Goal: Transaction & Acquisition: Purchase product/service

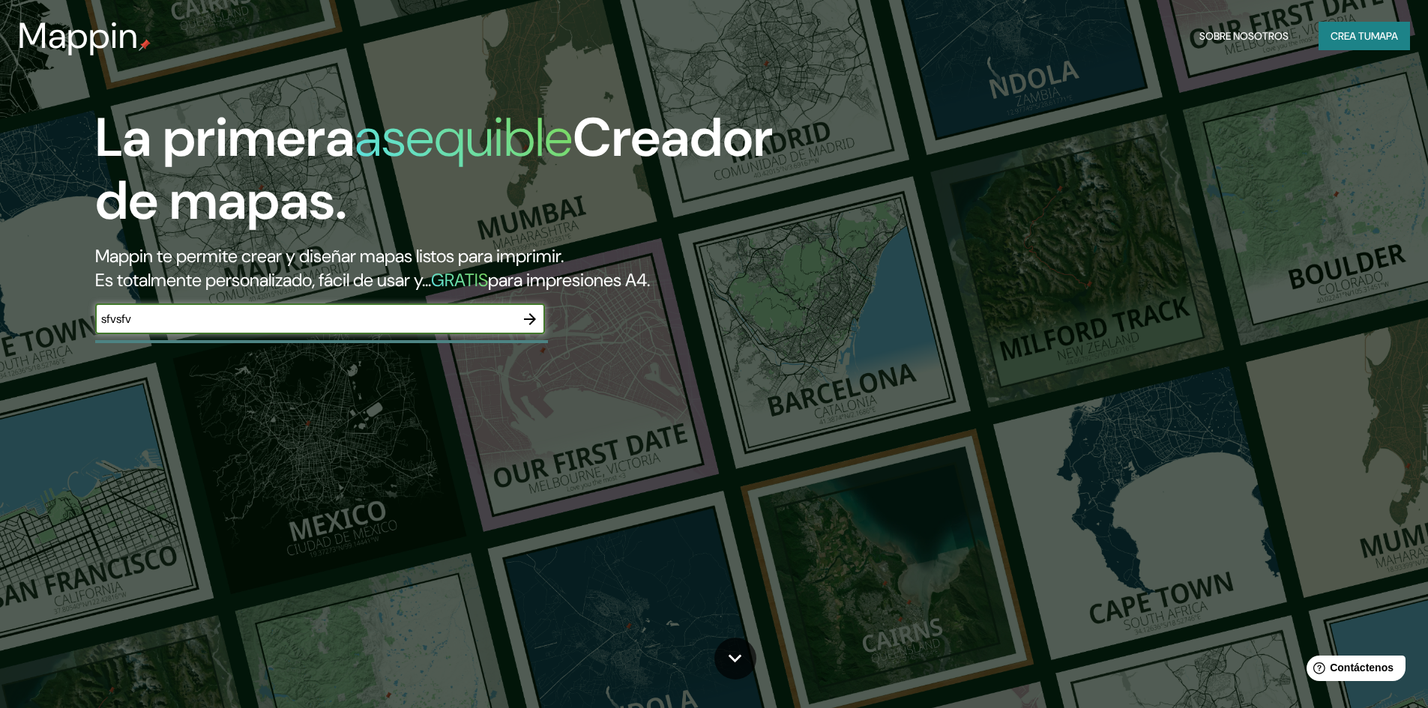
type input "sfvsfv"
click at [537, 328] on icon "button" at bounding box center [530, 319] width 18 height 18
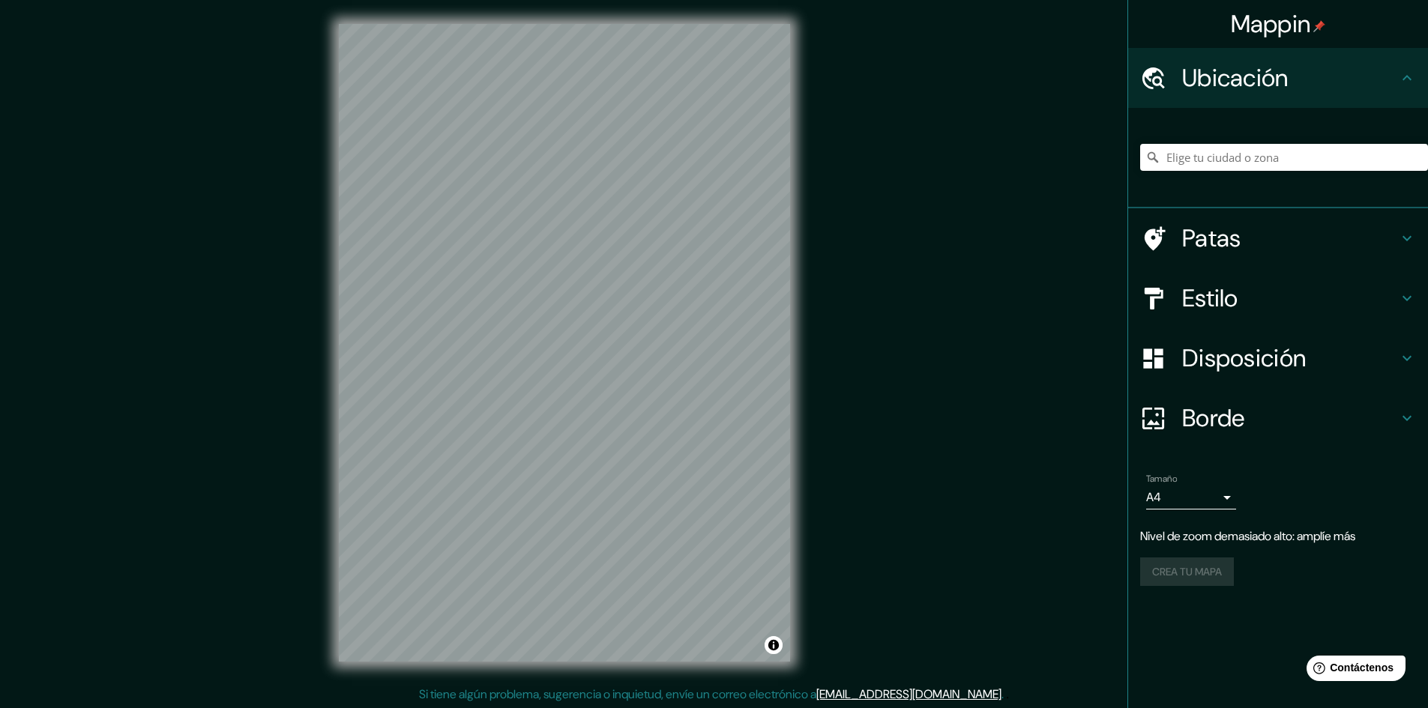
click at [1345, 0] on html "Mappin Ubicación Patas Estilo Disposición Borde Elige un borde. Consejo : puede…" at bounding box center [714, 354] width 1428 height 708
click at [990, 0] on html "Mappin Ubicación Patas Estilo Disposición Borde Elige un borde. Consejo : puede…" at bounding box center [714, 354] width 1428 height 708
click at [1272, 240] on h4 "Patas" at bounding box center [1290, 238] width 216 height 30
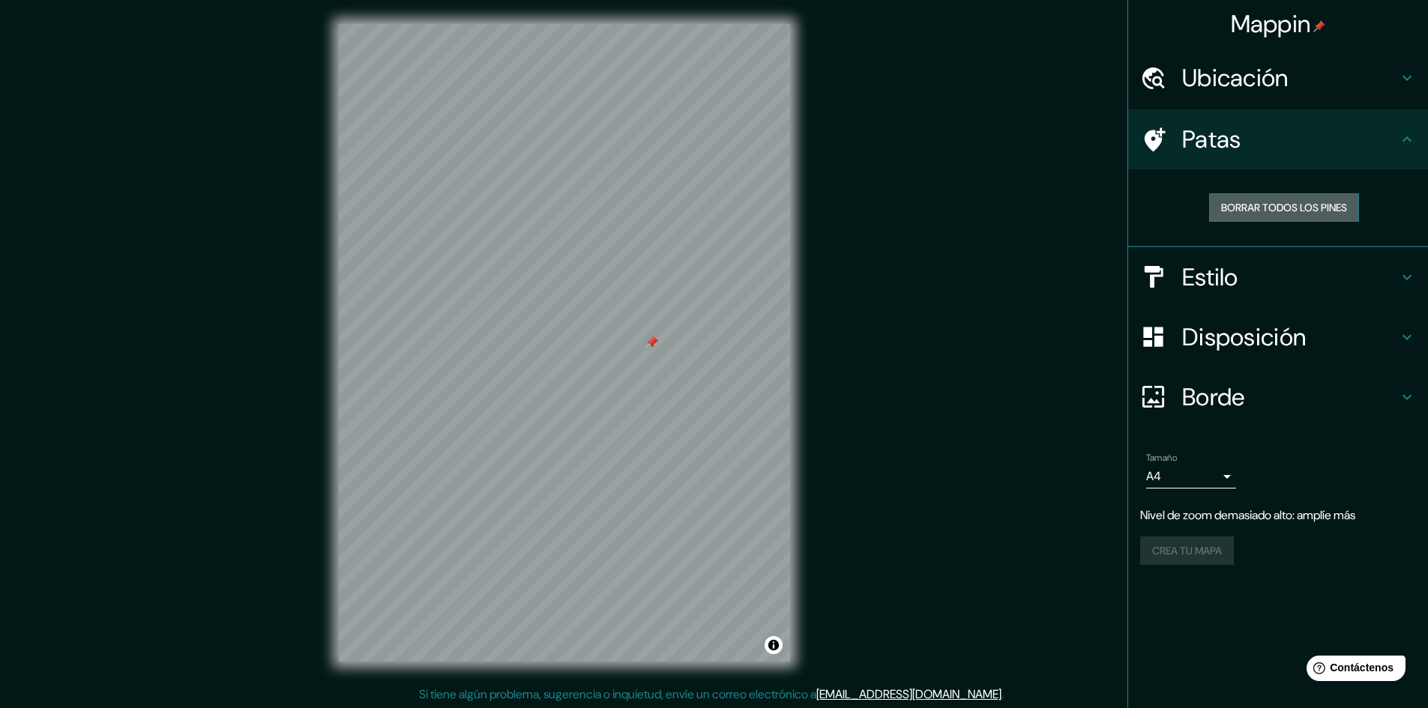
click at [1278, 194] on button "Borrar todos los pines" at bounding box center [1284, 207] width 150 height 28
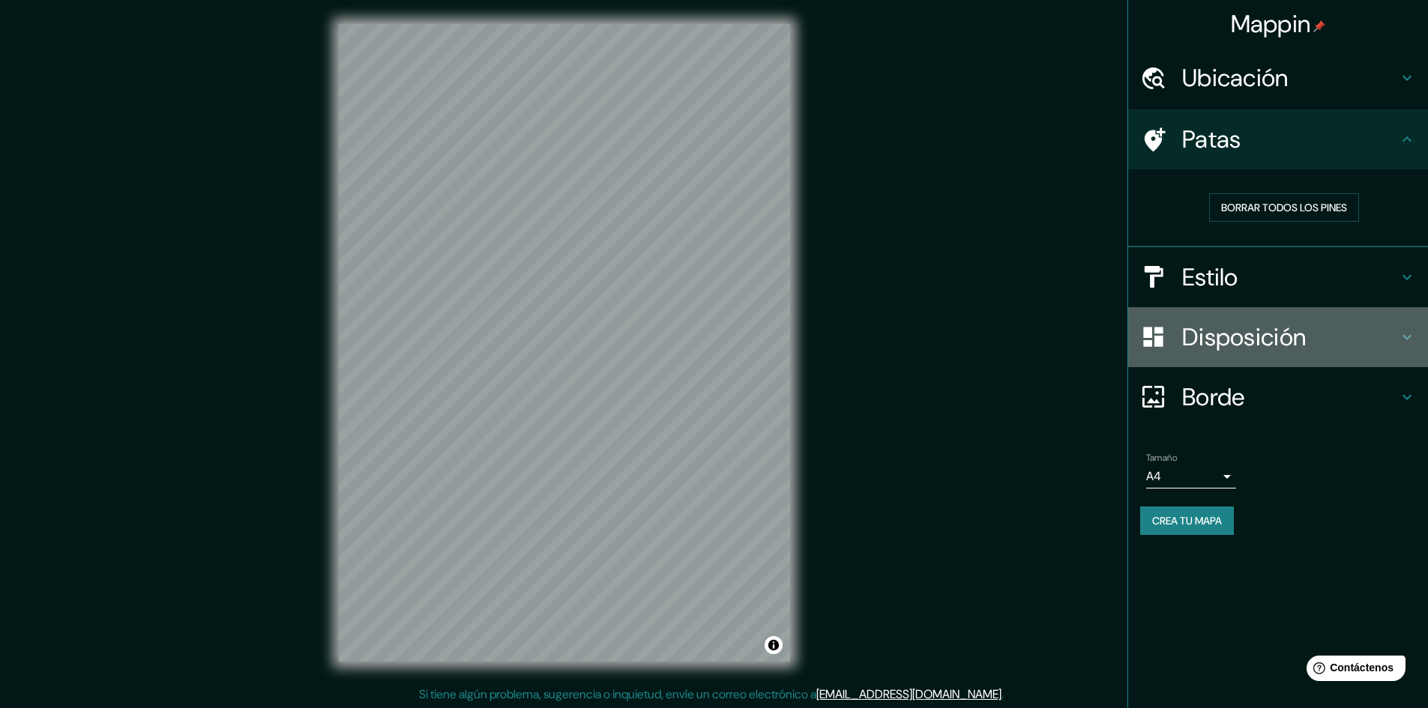
click at [1343, 331] on h4 "Disposición" at bounding box center [1290, 337] width 216 height 30
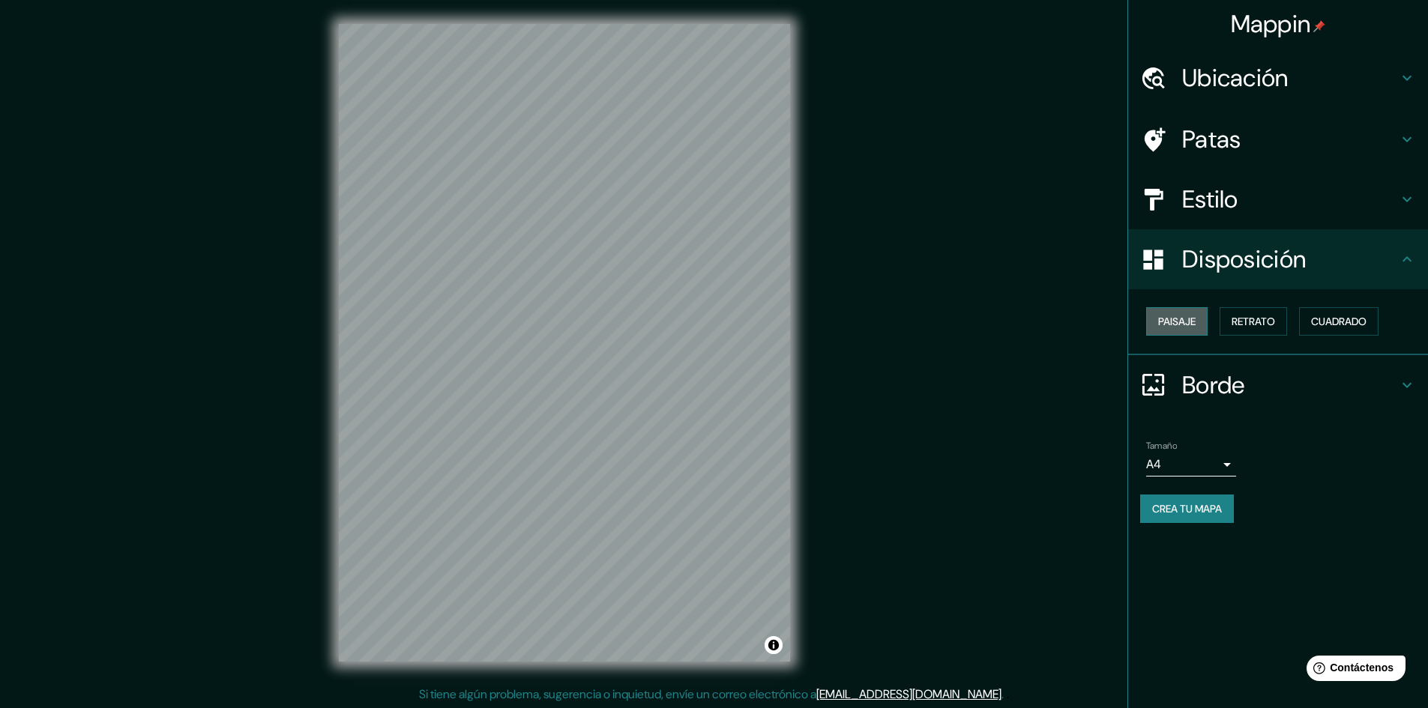
click at [1189, 319] on font "Paisaje" at bounding box center [1176, 321] width 37 height 13
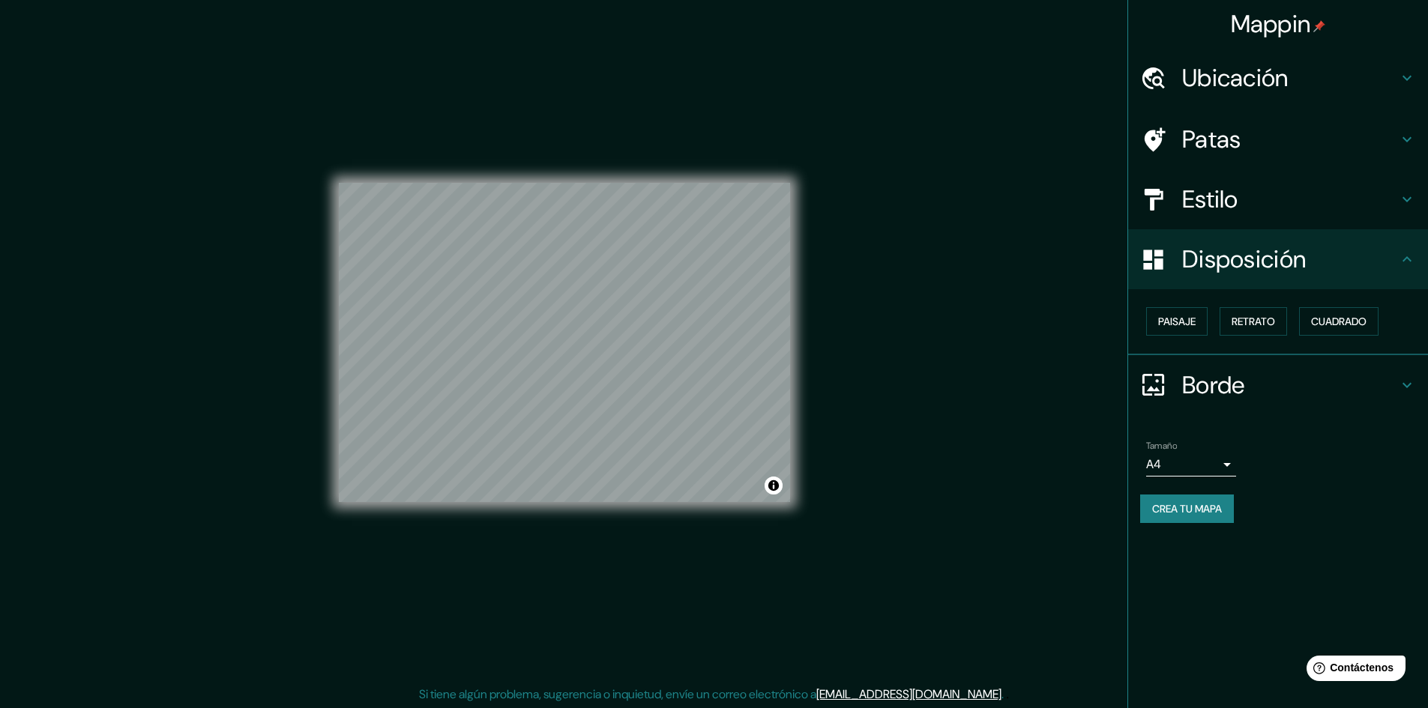
click at [1282, 196] on h4 "Estilo" at bounding box center [1290, 199] width 216 height 30
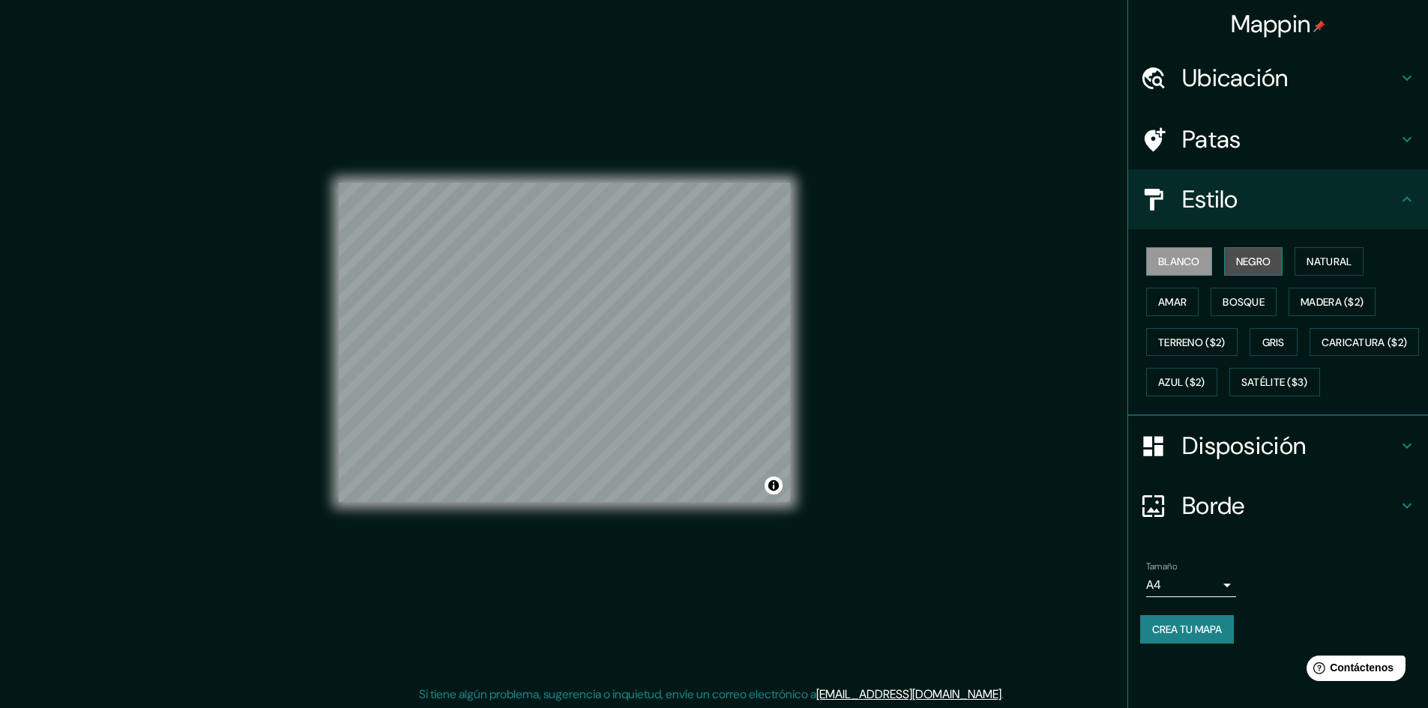
click at [1258, 261] on font "Negro" at bounding box center [1253, 261] width 35 height 13
click at [1199, 264] on font "Blanco" at bounding box center [1179, 261] width 42 height 13
click at [1243, 266] on font "Negro" at bounding box center [1253, 261] width 35 height 13
click at [1327, 271] on font "Natural" at bounding box center [1328, 261] width 45 height 19
click at [1174, 300] on font "Amar" at bounding box center [1172, 301] width 28 height 13
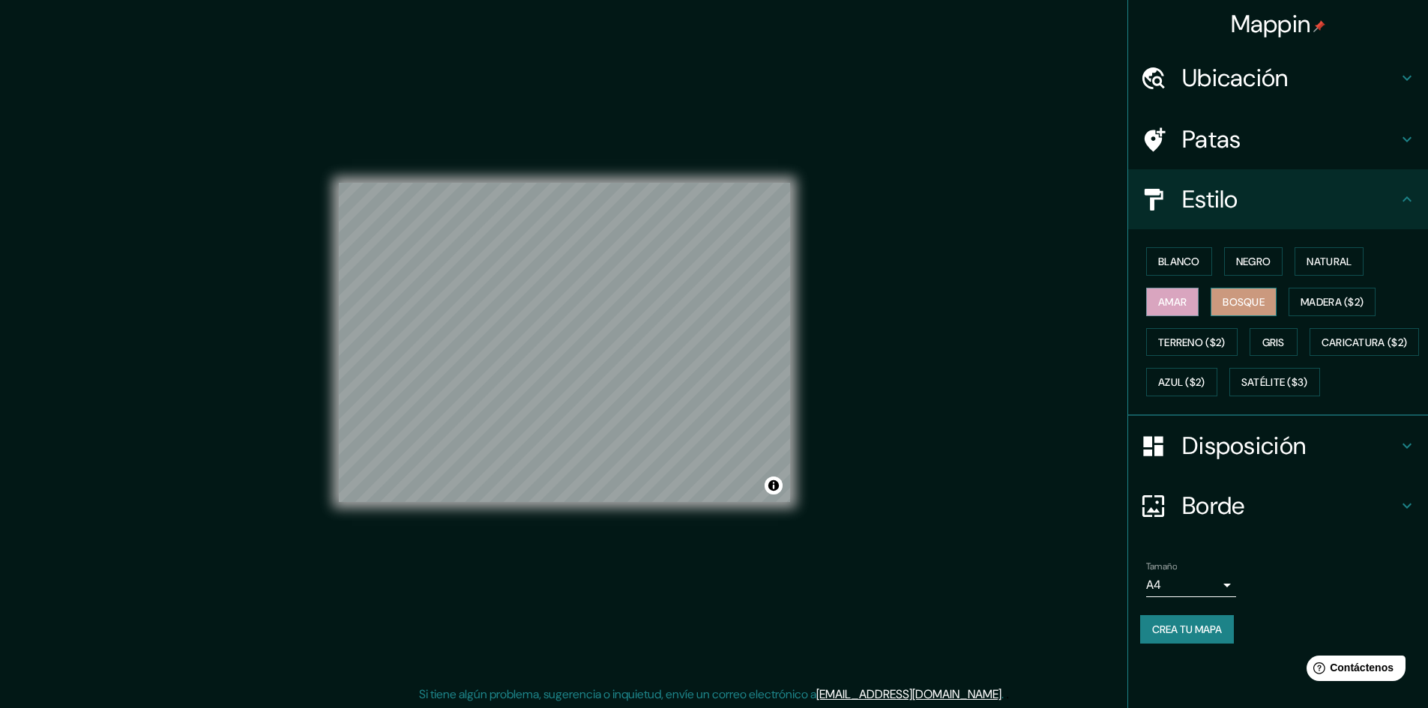
click at [1251, 303] on font "Bosque" at bounding box center [1243, 301] width 42 height 13
click at [1331, 304] on font "Madera ($2)" at bounding box center [1331, 301] width 63 height 13
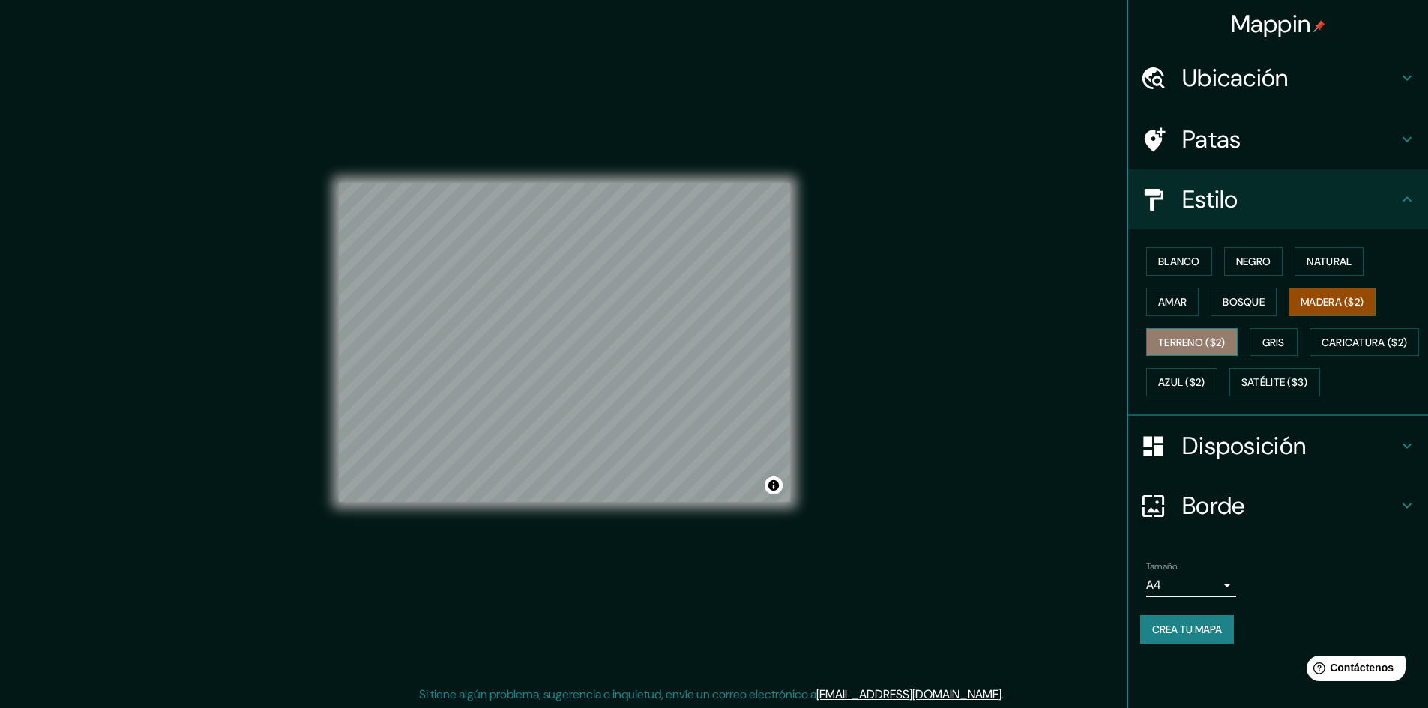
click at [1201, 343] on font "Terreno ($2)" at bounding box center [1191, 342] width 67 height 13
click at [1269, 343] on font "Gris" at bounding box center [1273, 342] width 22 height 13
click at [1322, 303] on font "Madera ($2)" at bounding box center [1331, 301] width 63 height 13
click at [1314, 256] on font "Natural" at bounding box center [1328, 261] width 45 height 13
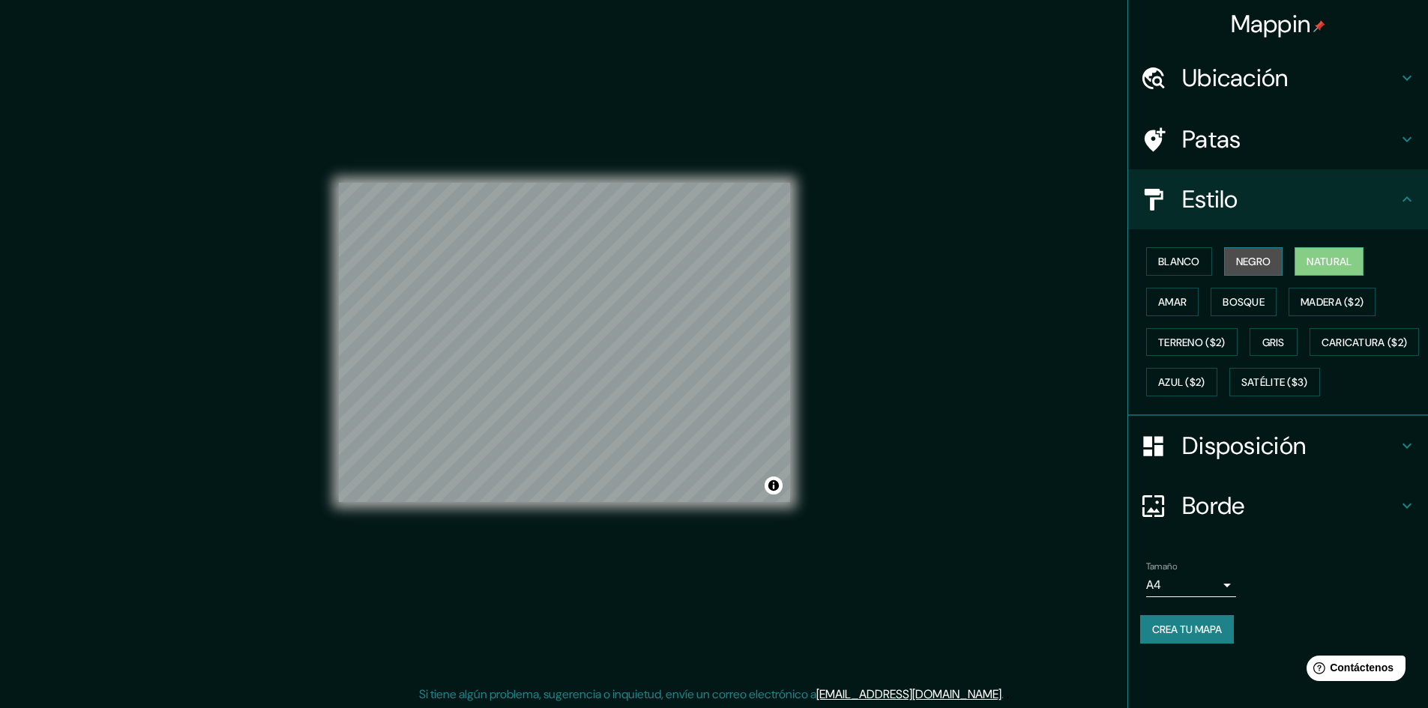
click at [1241, 255] on font "Negro" at bounding box center [1253, 261] width 35 height 13
click at [1168, 298] on font "Amar" at bounding box center [1172, 301] width 28 height 13
click at [1228, 307] on font "Bosque" at bounding box center [1243, 301] width 42 height 13
click at [1323, 317] on div "Blanco Negro Natural Amar Bosque Madera ($2) Terreno ($2) Gris Caricatura ($2) …" at bounding box center [1284, 321] width 288 height 161
click at [1276, 357] on div "Blanco Negro Natural Amar Bosque Madera ($2) Terreno ($2) Gris Caricatura ($2) …" at bounding box center [1284, 321] width 288 height 161
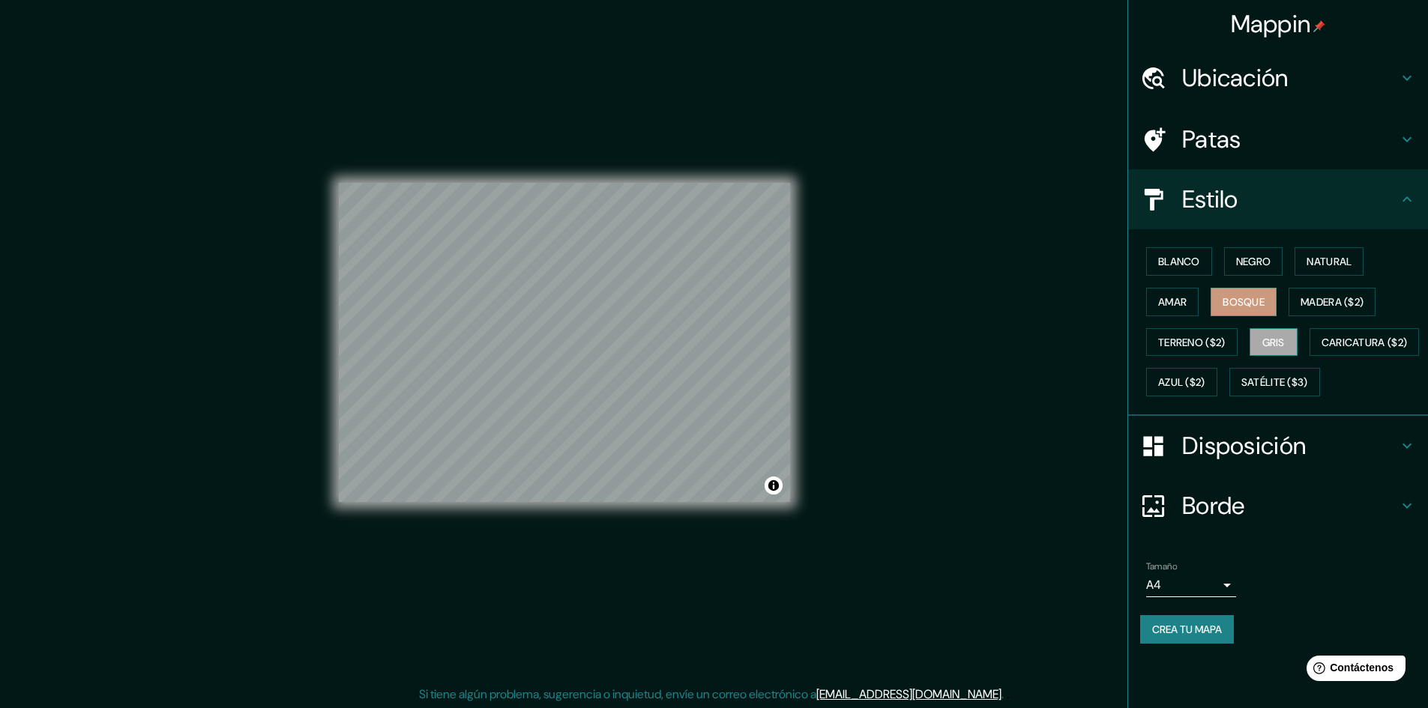
click at [1284, 345] on font "Gris" at bounding box center [1273, 342] width 22 height 13
click at [1328, 260] on font "Natural" at bounding box center [1328, 261] width 45 height 13
click at [550, 82] on div "© Mapbox © OpenStreetMap Improve this map" at bounding box center [564, 343] width 451 height 638
click at [723, 145] on div "© Mapbox © OpenStreetMap Improve this map" at bounding box center [564, 343] width 451 height 638
click at [870, 466] on div "Mappin Ubicación Patas Estilo Blanco Negro Natural [PERSON_NAME] ($2) Terreno (…" at bounding box center [714, 355] width 1428 height 710
